Goal: Task Accomplishment & Management: Use online tool/utility

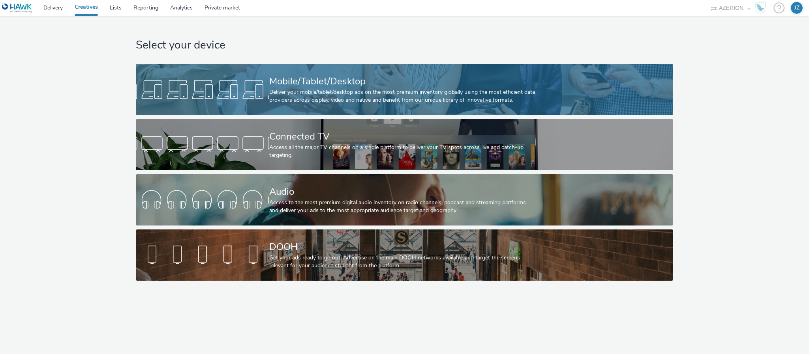
click at [240, 82] on div at bounding box center [202, 89] width 133 height 25
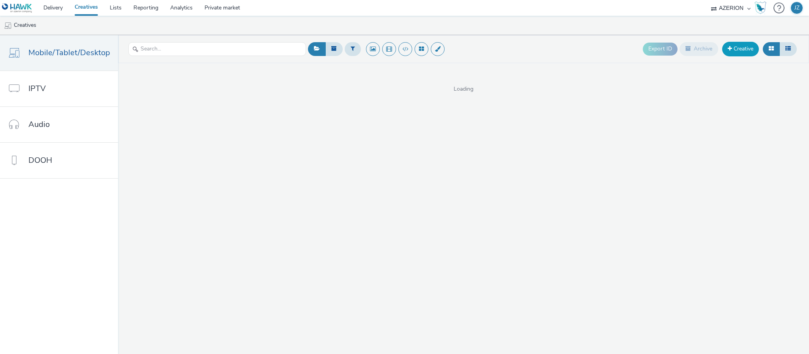
click at [743, 52] on link "Creative" at bounding box center [740, 49] width 37 height 14
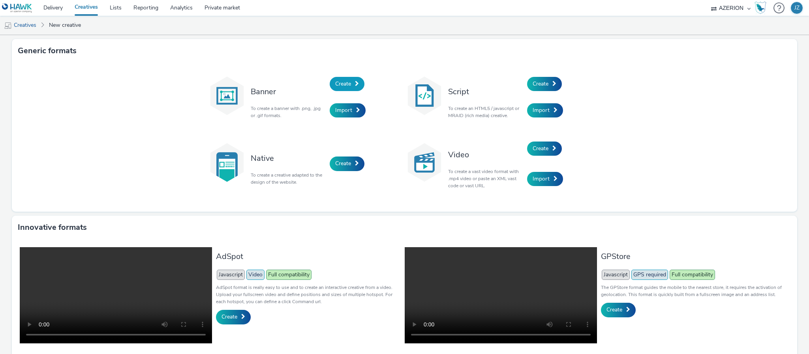
click at [335, 84] on span "Create" at bounding box center [343, 83] width 16 height 7
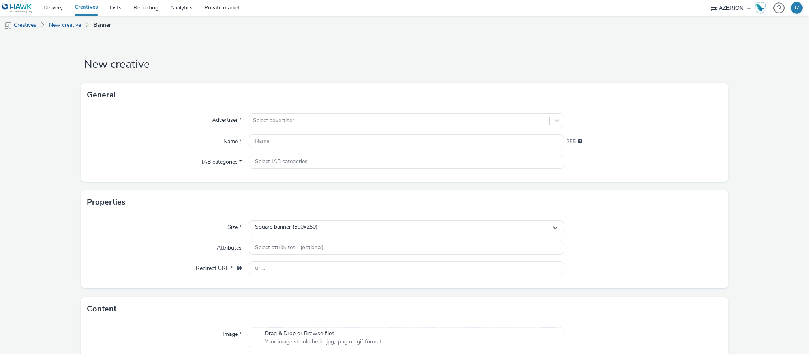
scroll to position [57, 0]
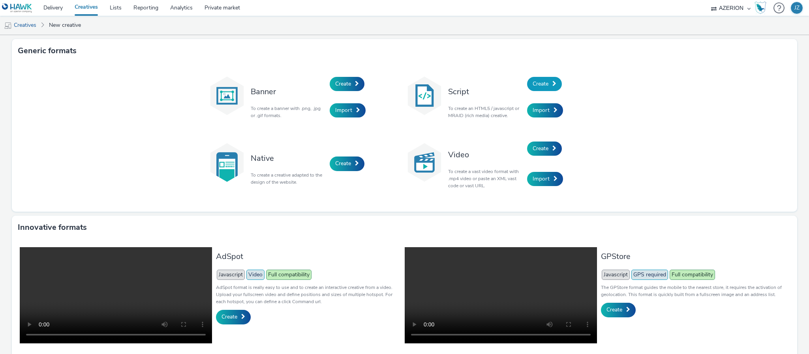
click at [543, 83] on span "Create" at bounding box center [540, 83] width 16 height 7
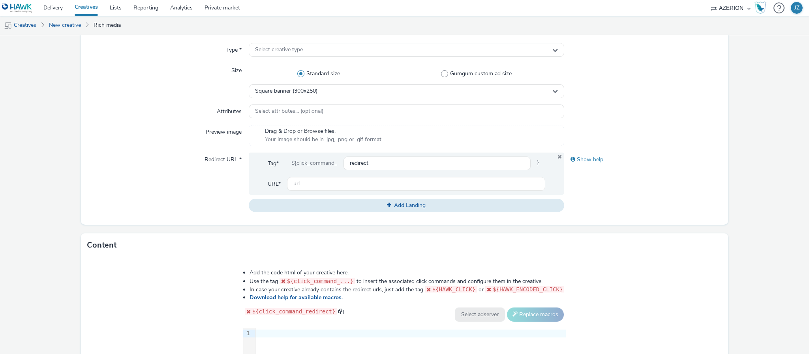
scroll to position [237, 0]
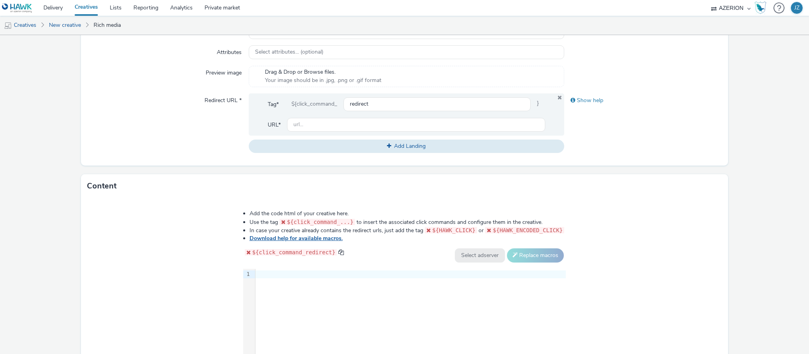
click at [270, 242] on link "Download help for available macros." at bounding box center [297, 238] width 96 height 7
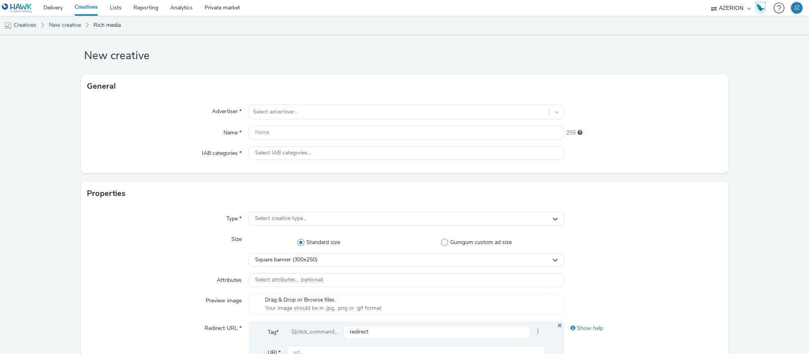
scroll to position [0, 0]
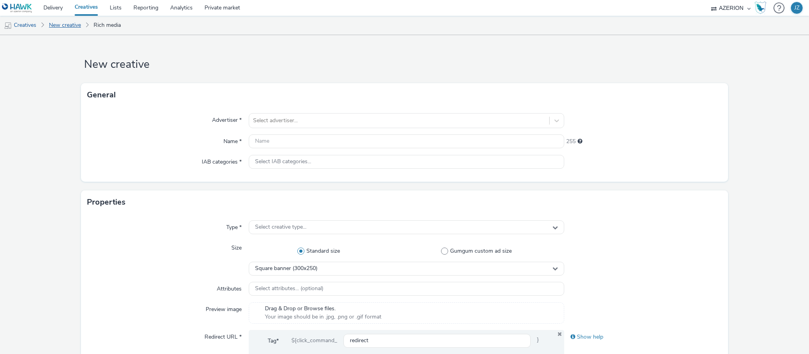
click at [62, 25] on link "New creative" at bounding box center [65, 25] width 40 height 19
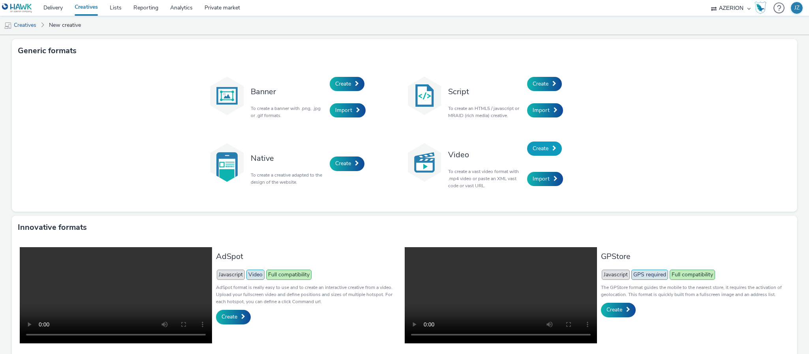
click at [532, 150] on span "Create" at bounding box center [540, 148] width 16 height 7
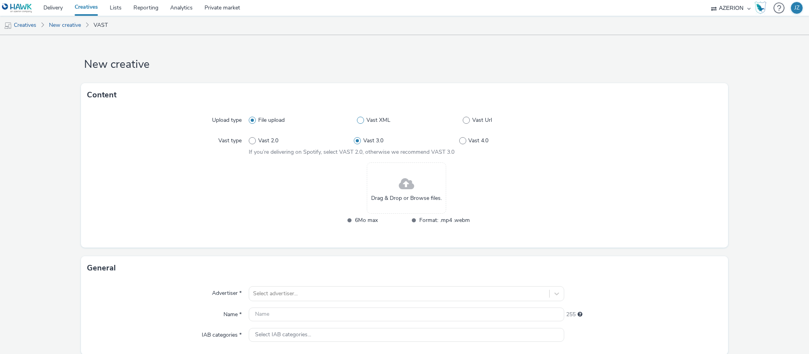
click at [361, 118] on label "Vast XML" at bounding box center [410, 120] width 106 height 8
click at [361, 118] on input "Vast XML" at bounding box center [359, 120] width 5 height 5
radio input "false"
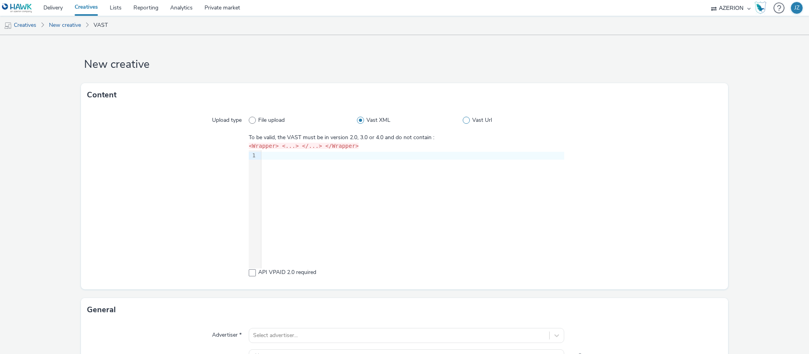
click at [463, 118] on span at bounding box center [466, 120] width 7 height 7
click at [463, 118] on input "Vast Url" at bounding box center [465, 120] width 5 height 5
radio input "false"
radio input "true"
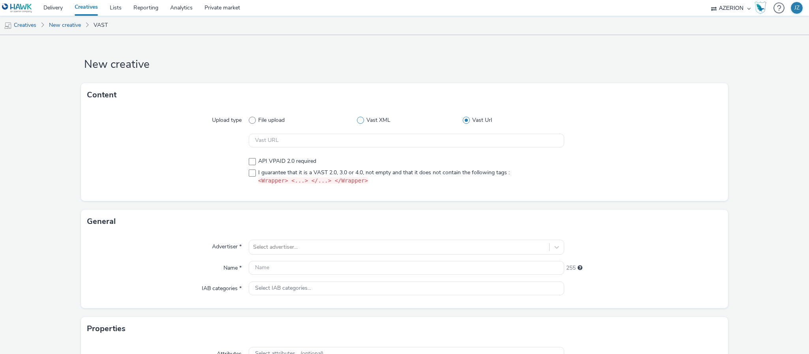
click at [357, 118] on span at bounding box center [360, 120] width 7 height 7
click at [357, 118] on input "Vast XML" at bounding box center [359, 120] width 5 height 5
radio input "true"
radio input "false"
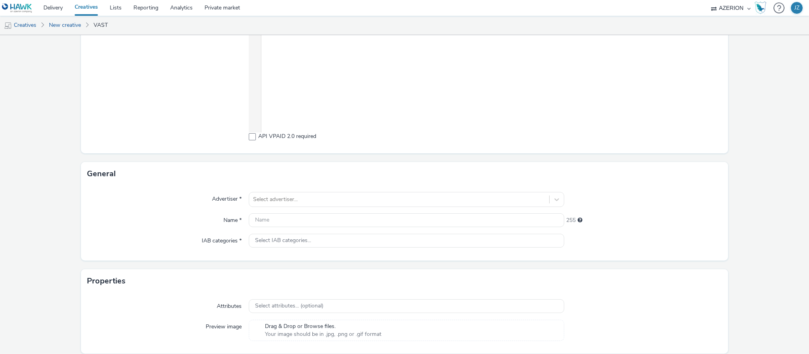
scroll to position [166, 0]
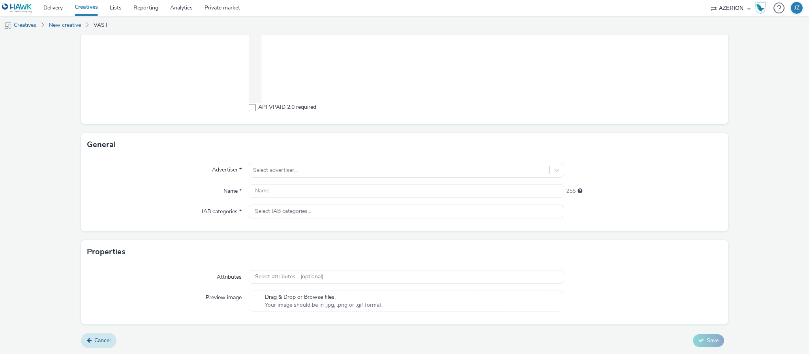
click at [101, 346] on link "Cancel" at bounding box center [99, 340] width 36 height 15
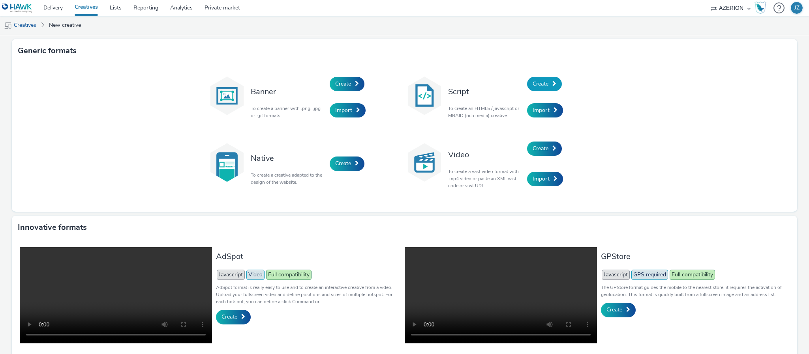
click at [537, 82] on span "Create" at bounding box center [540, 83] width 16 height 7
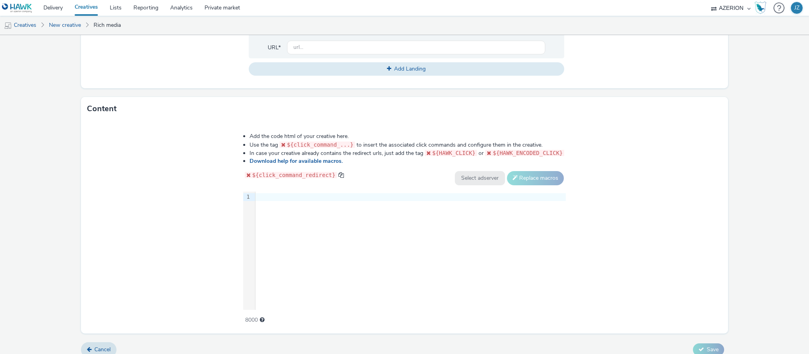
scroll to position [324, 0]
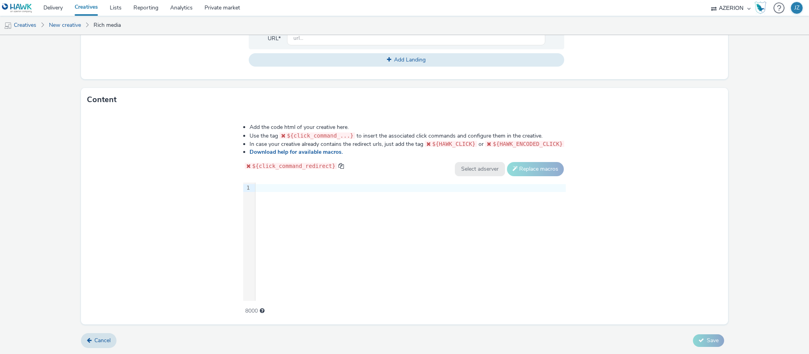
click at [474, 223] on div "9 1 ›" at bounding box center [404, 242] width 323 height 118
click at [649, 190] on div "Add the code html of your creative here. Use the tag ${click_command_...} to in…" at bounding box center [404, 218] width 647 height 213
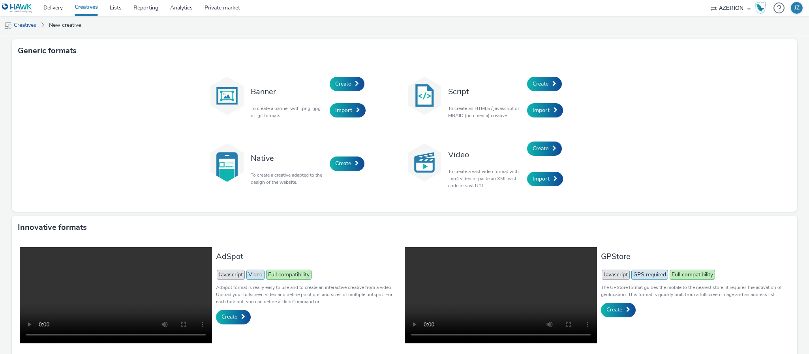
click at [146, 87] on div "Banner To create a banner with .png, .jpg or .gif formats. Create Import Script…" at bounding box center [404, 137] width 785 height 149
click at [537, 81] on span "Create" at bounding box center [540, 83] width 16 height 7
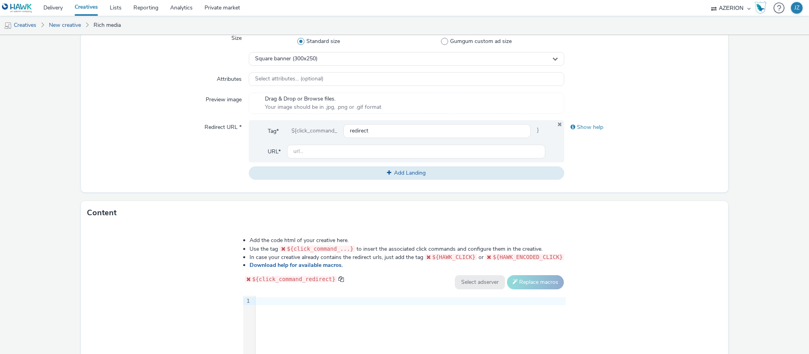
scroll to position [324, 0]
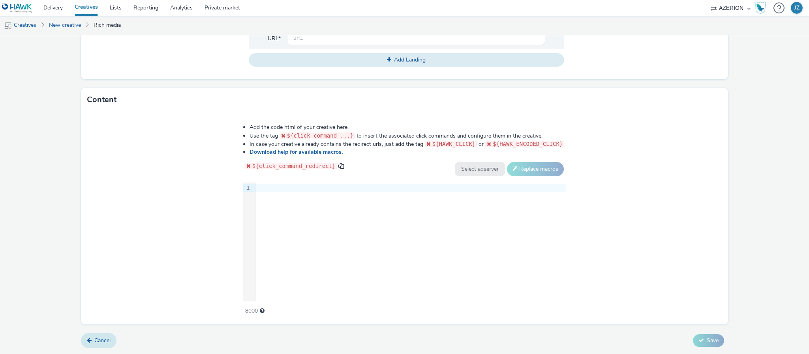
click at [92, 337] on link "Cancel" at bounding box center [99, 340] width 36 height 15
